Goal: Information Seeking & Learning: Learn about a topic

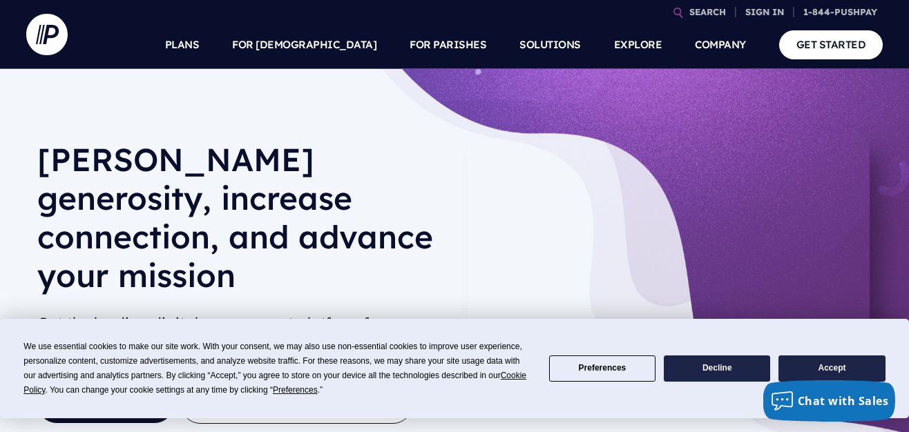
click at [819, 367] on button "Accept" at bounding box center [831, 369] width 106 height 27
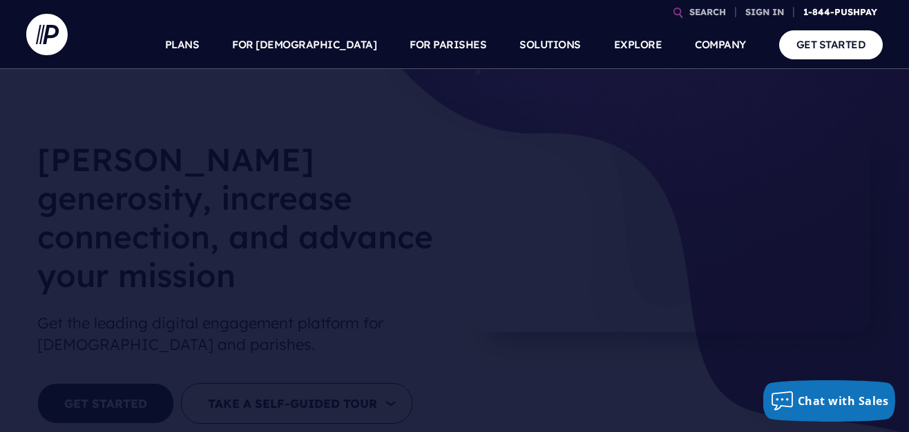
click at [828, 12] on link "1-844-PUSHPAY" at bounding box center [840, 12] width 85 height 24
click at [200, 50] on link "PLANS" at bounding box center [182, 45] width 35 height 48
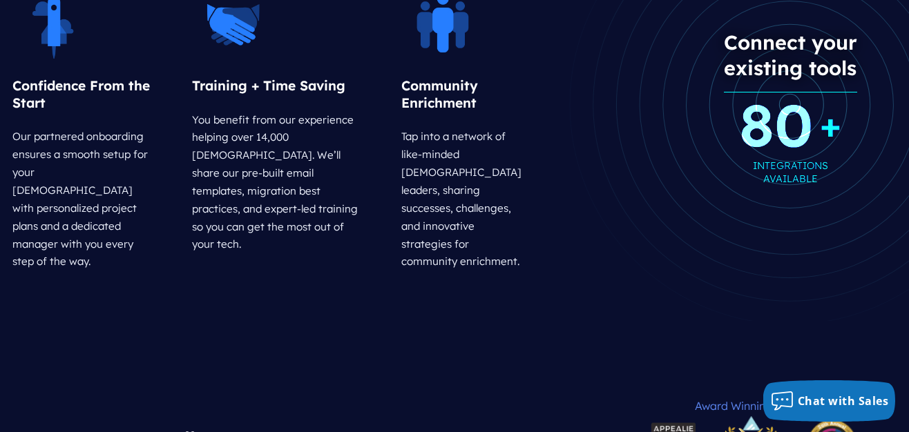
scroll to position [2000, 0]
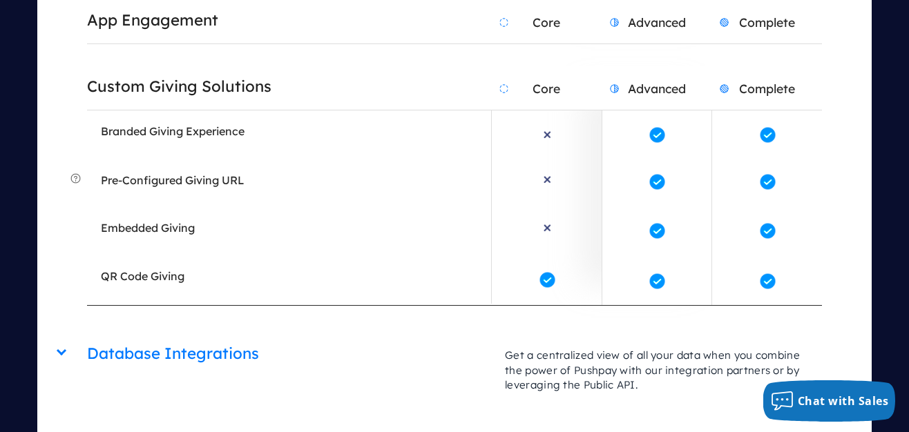
scroll to position [3083, 0]
click at [87, 335] on div "Database Integrations Core Advanced Complete Get a centralized view of all your…" at bounding box center [454, 335] width 734 height 0
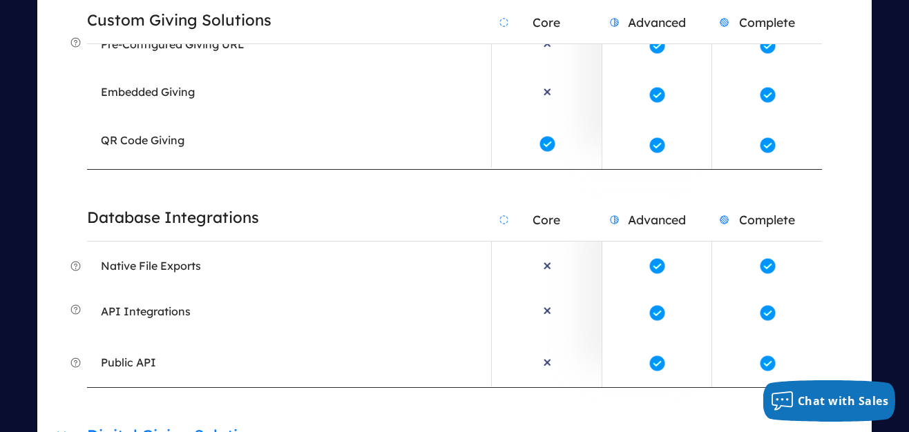
scroll to position [3259, 0]
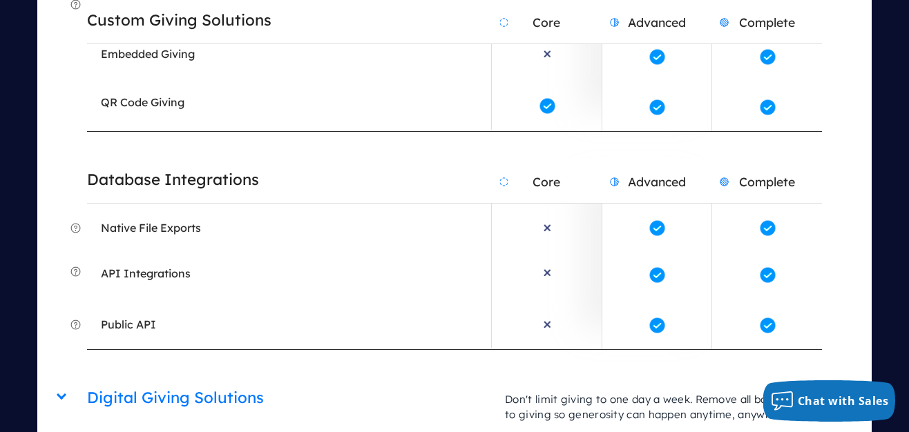
click at [87, 378] on div "Digital Giving Solutions Core Advanced Complete Don't limit giving to one day a…" at bounding box center [454, 378] width 734 height 0
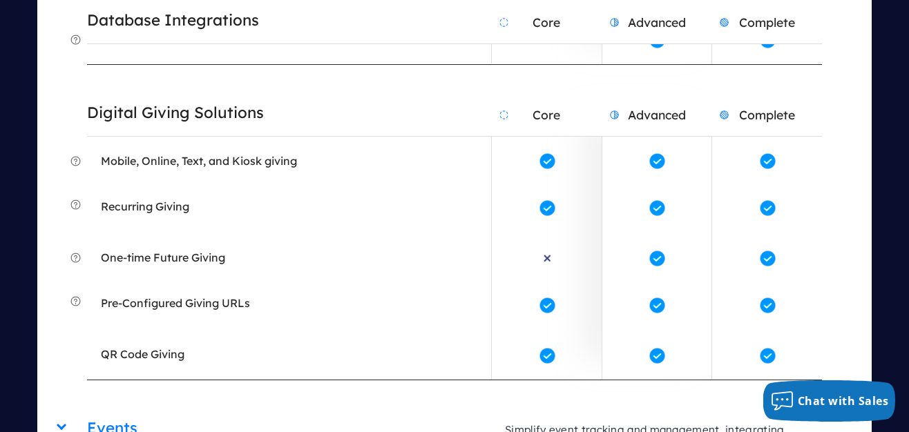
scroll to position [3550, 0]
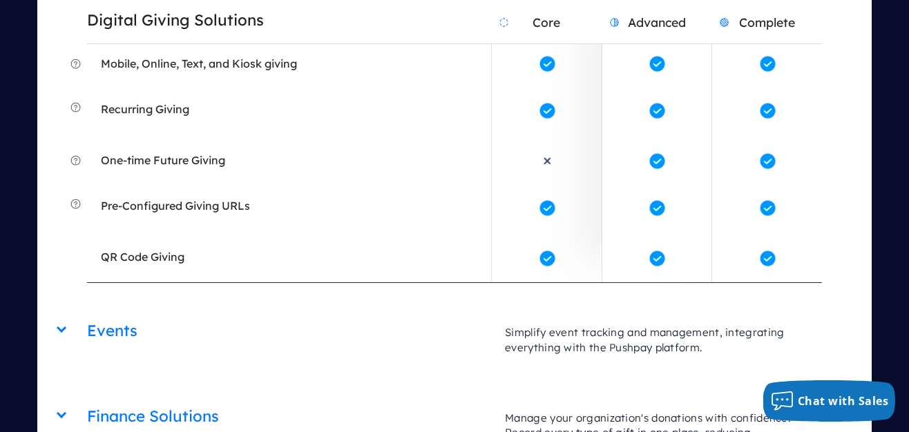
scroll to position [3663, 0]
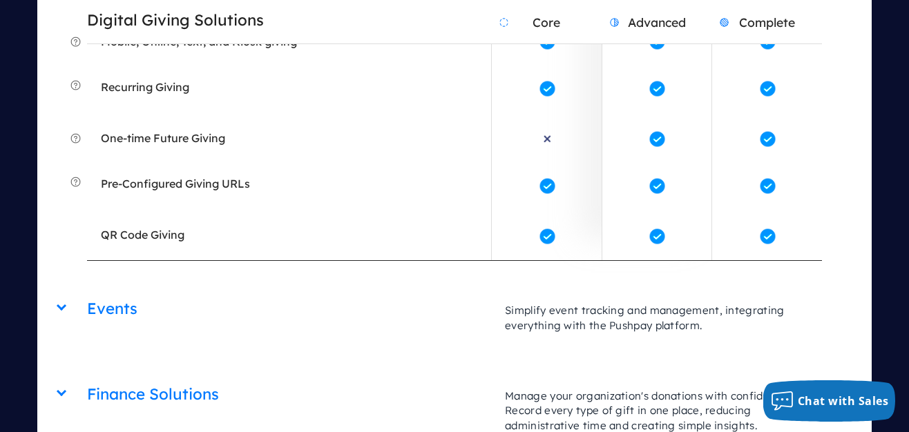
click at [87, 374] on div "Finance Solutions Core Advanced Complete Manage your organization's donations w…" at bounding box center [454, 374] width 734 height 0
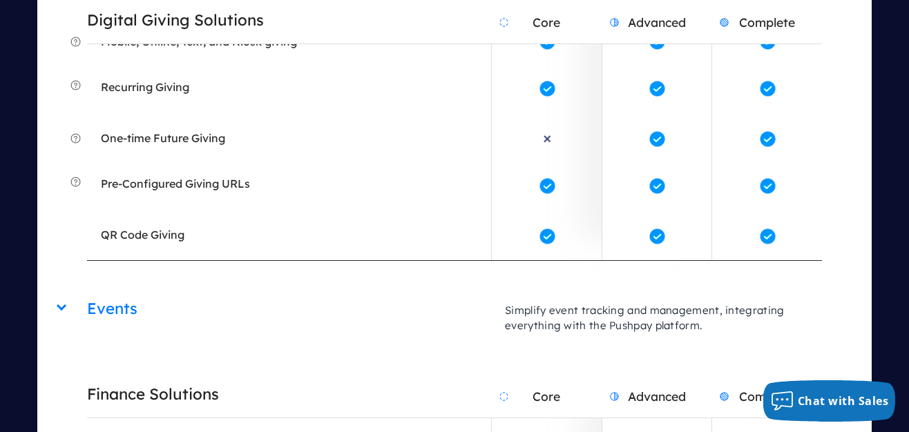
click at [87, 289] on div "Events Core Advanced Complete Simplify event tracking and management, integrati…" at bounding box center [454, 289] width 734 height 0
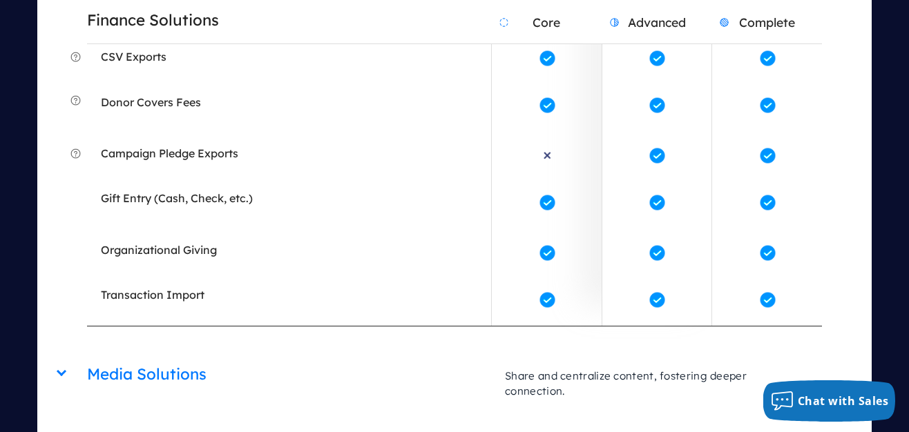
scroll to position [4321, 0]
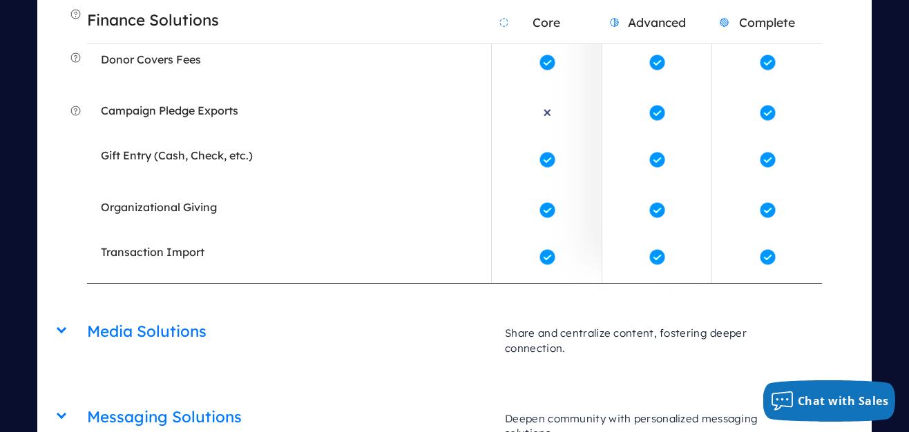
click at [87, 311] on div "Media Solutions Core Advanced Complete Share and centralize content, fostering …" at bounding box center [454, 311] width 734 height 0
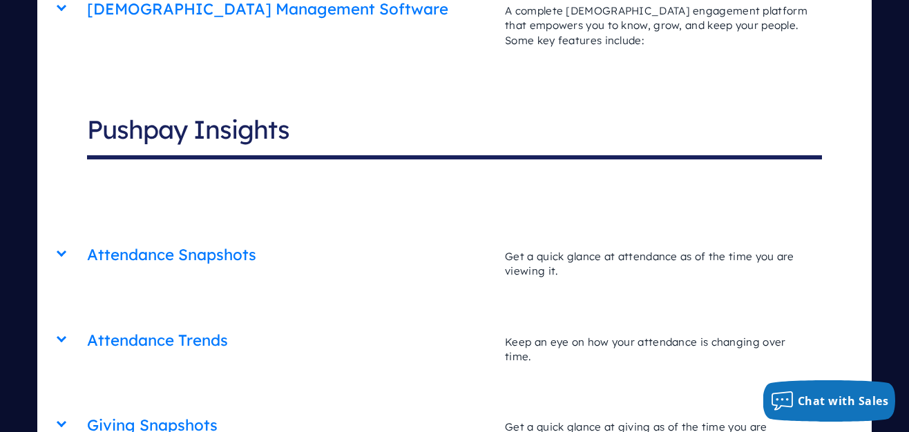
scroll to position [5645, 0]
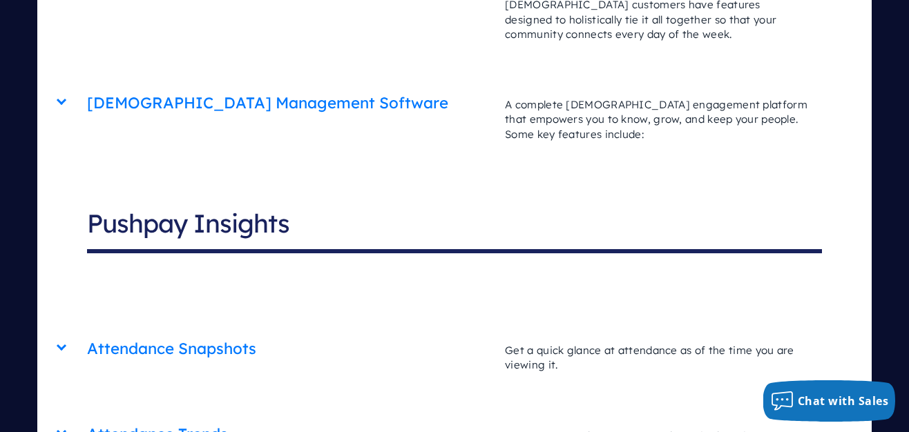
scroll to position [5552, 0]
